Goal: Navigation & Orientation: Find specific page/section

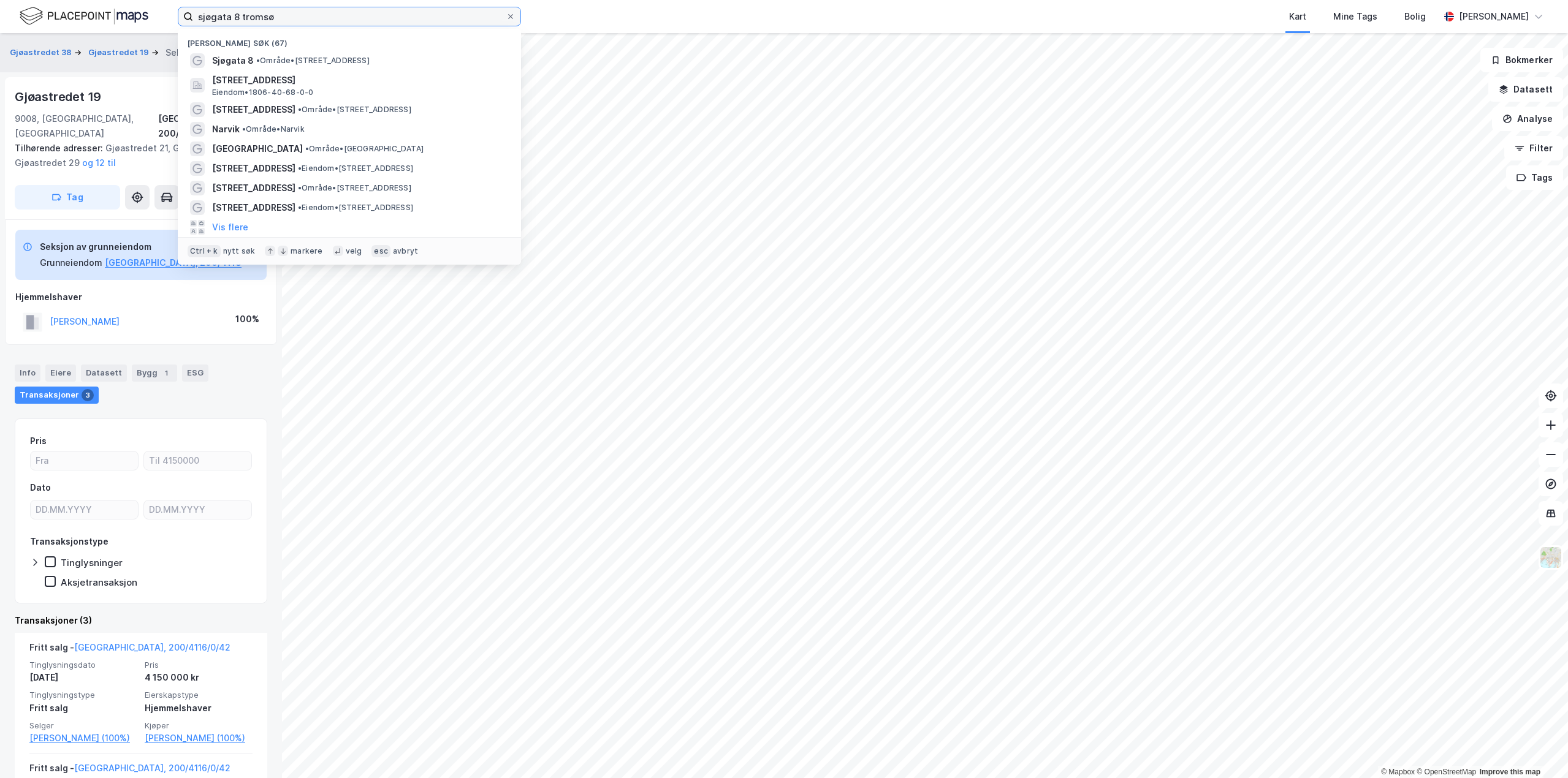
drag, startPoint x: 257, startPoint y: 13, endPoint x: 76, endPoint y: -3, distance: 181.7
click at [76, 0] on html "sjøgata 8 tromsø Nylige søk (67) Sjøgata 8 • Område • Sjøgata 8, 9008 Tromsø Dr…" at bounding box center [784, 389] width 1568 height 778
type input "harstad"
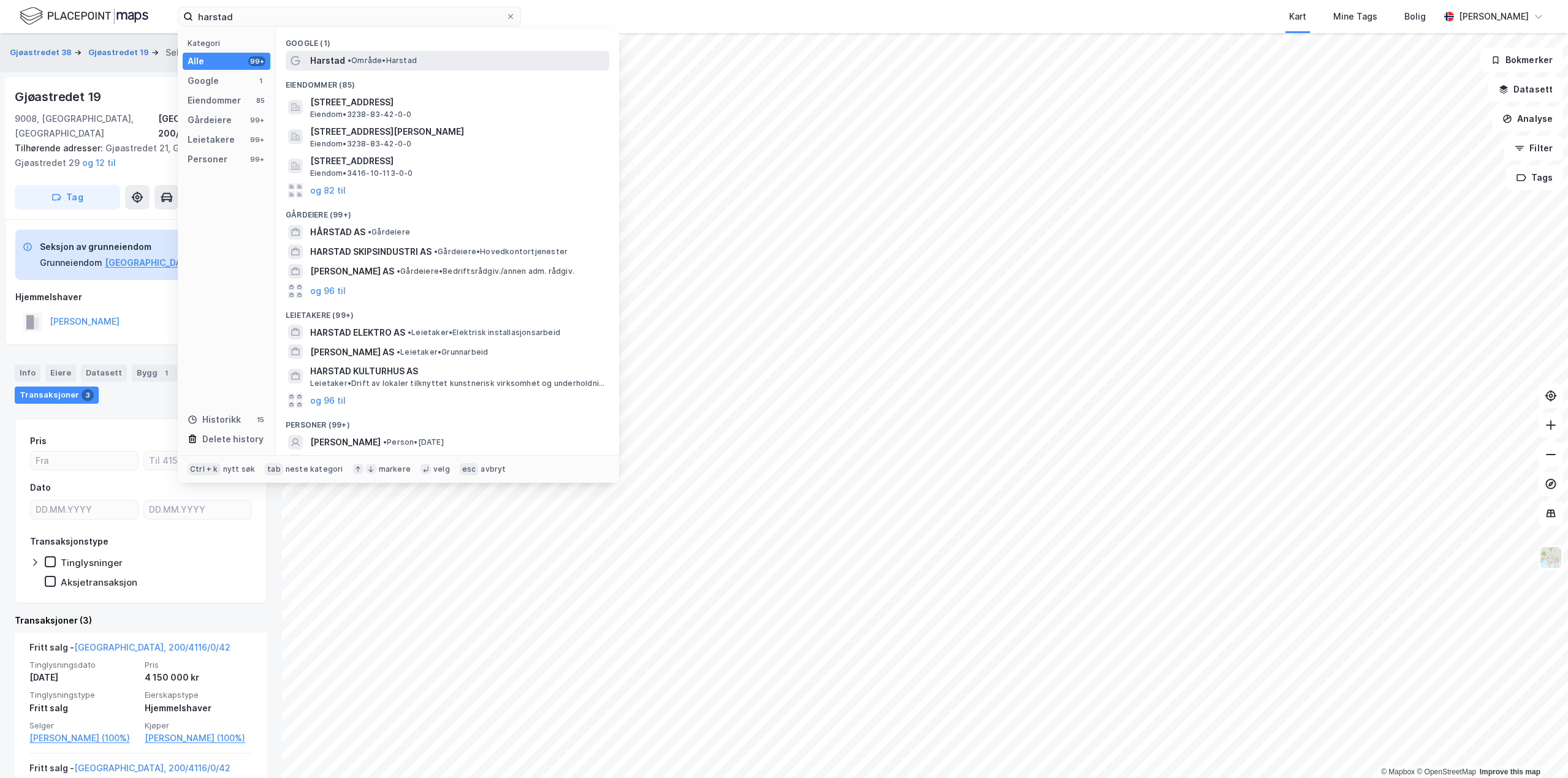
click at [437, 60] on div "Harstad • Område • Harstad" at bounding box center [458, 61] width 297 height 15
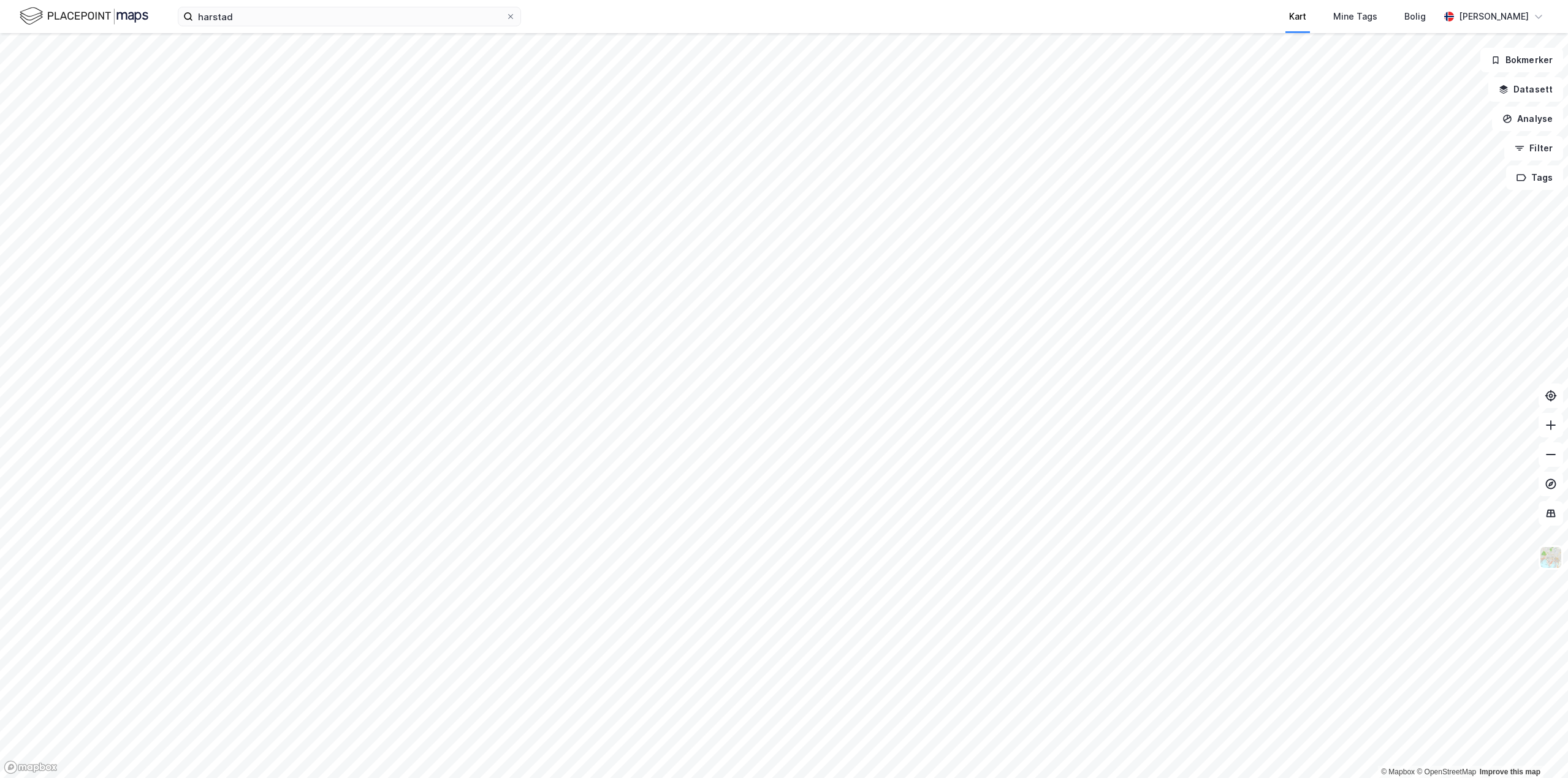
click at [1300, 23] on div "Kart" at bounding box center [1298, 16] width 44 height 33
click at [1334, 22] on div "Mine Tags" at bounding box center [1356, 17] width 44 height 15
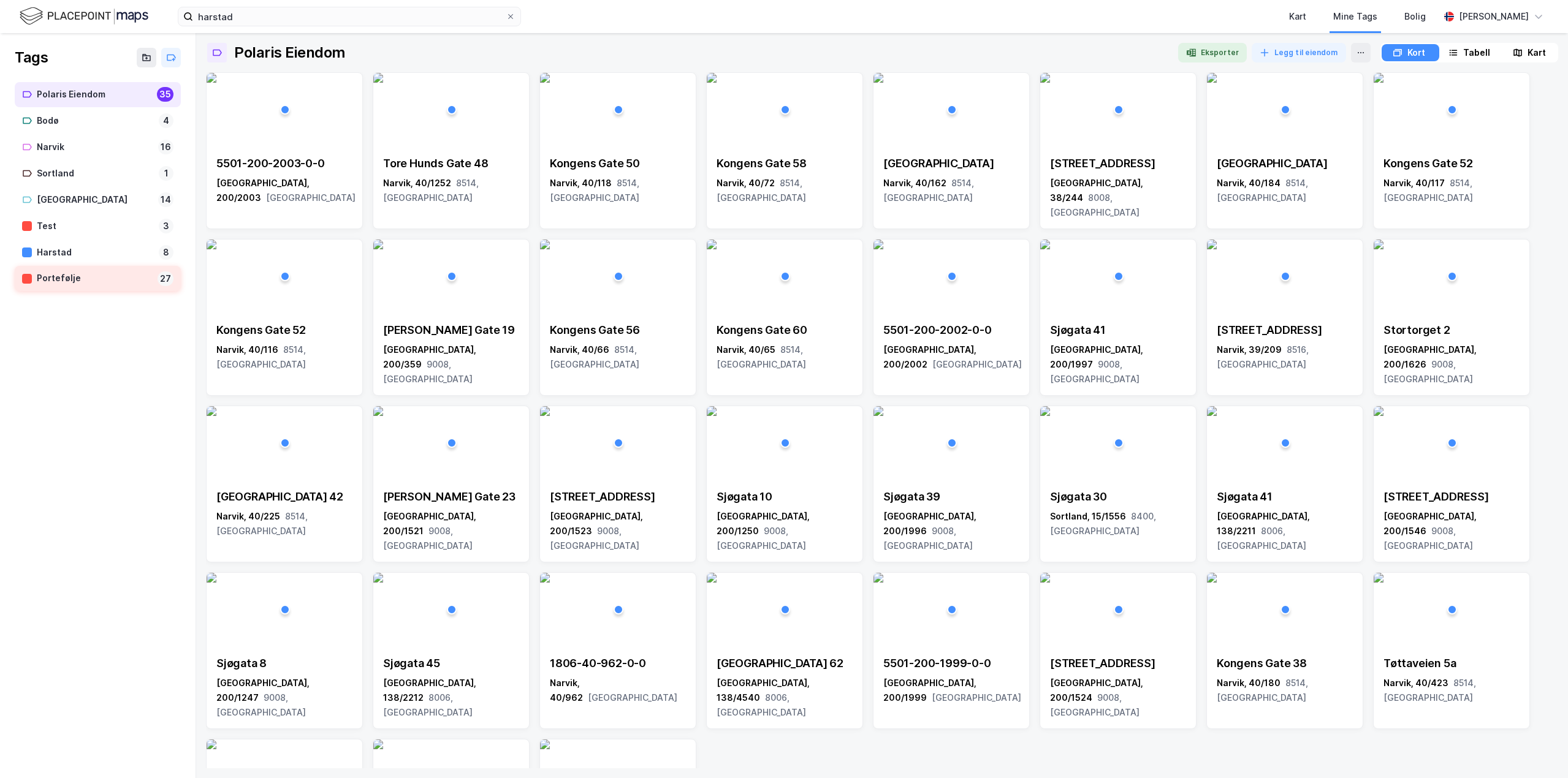
click at [92, 280] on div "Portefølje" at bounding box center [94, 279] width 116 height 15
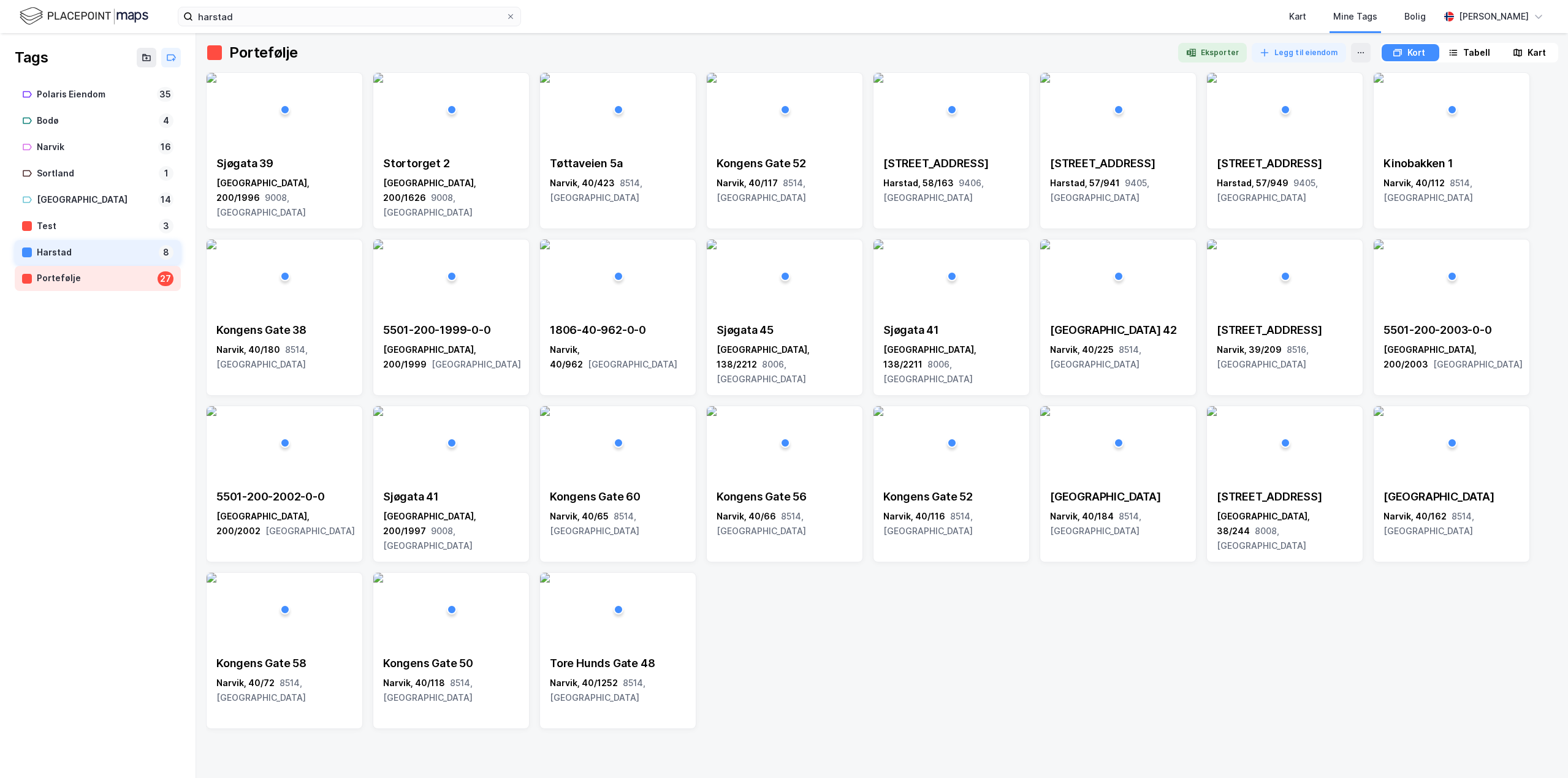
click at [74, 246] on div "Harstad" at bounding box center [95, 252] width 117 height 15
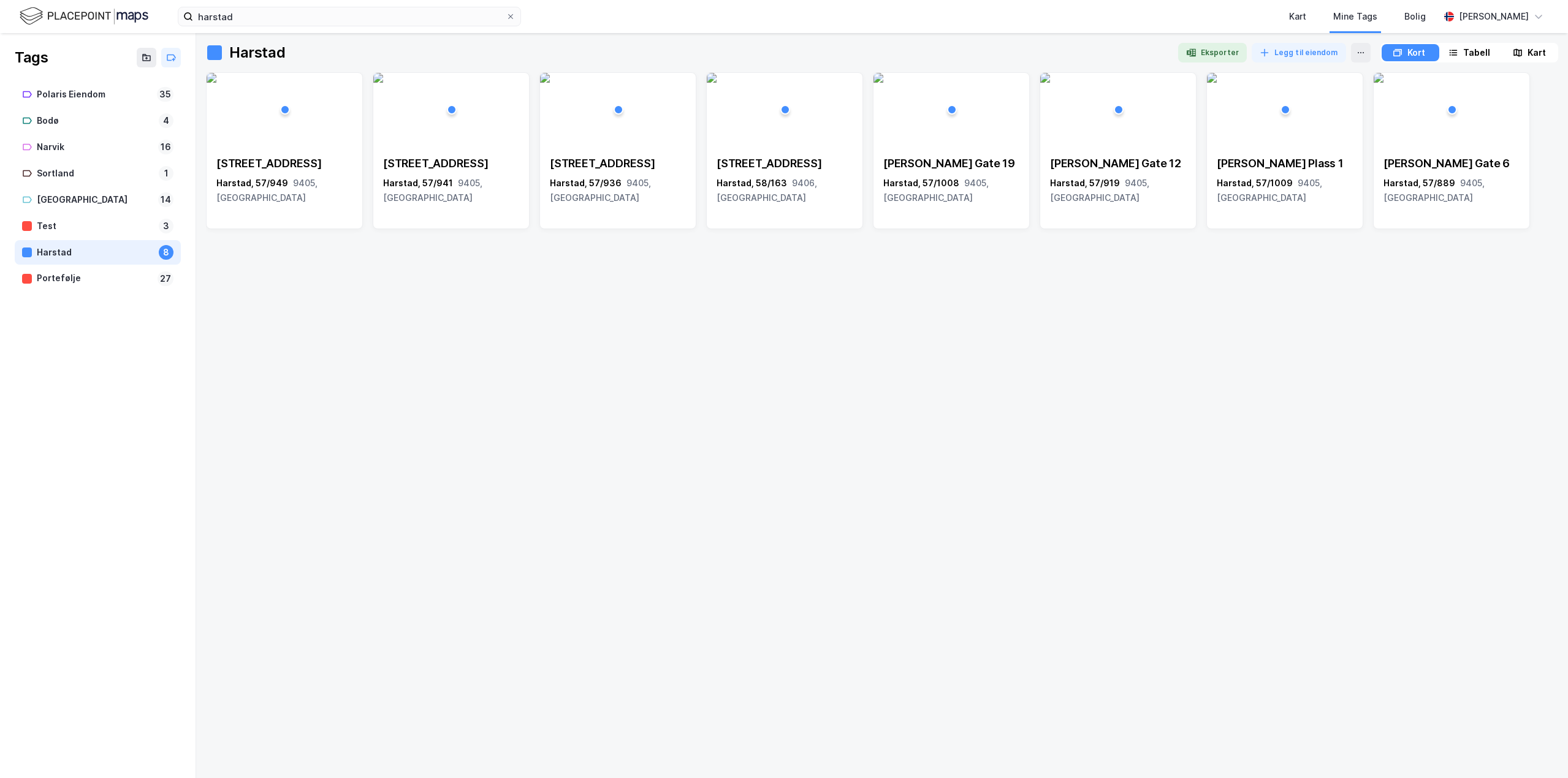
click at [1541, 54] on div "Kart" at bounding box center [1537, 53] width 18 height 15
